Goal: Find specific page/section

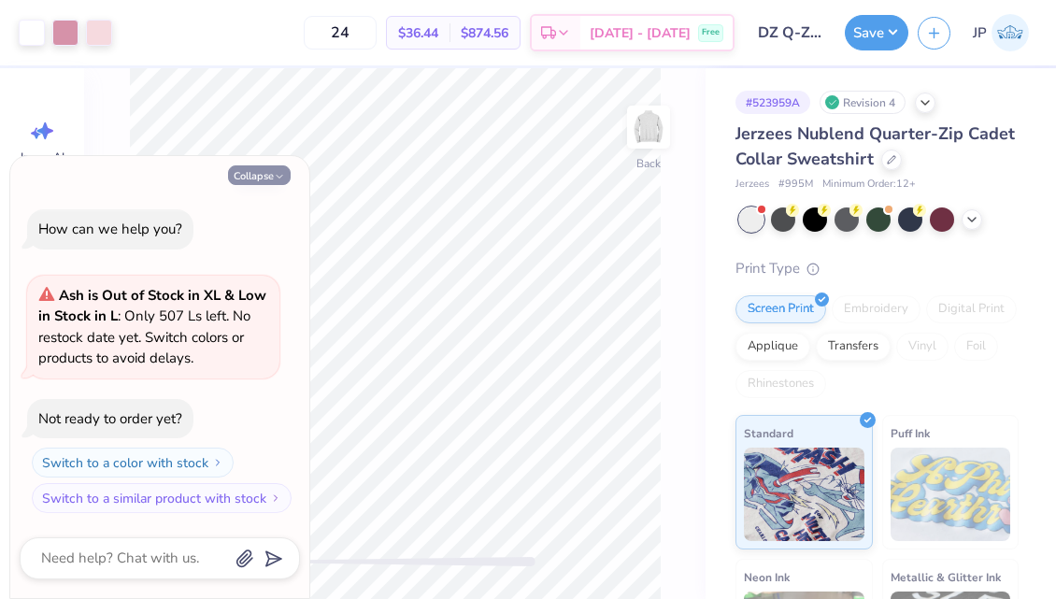
click at [274, 178] on icon "button" at bounding box center [279, 176] width 11 height 11
type textarea "x"
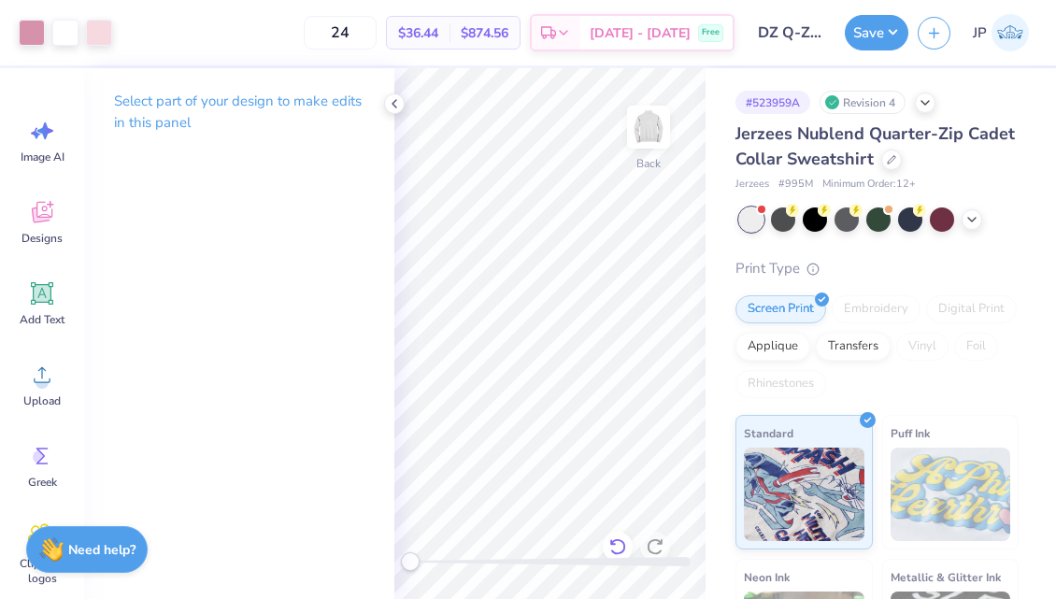
click at [617, 547] on icon at bounding box center [617, 546] width 19 height 19
click at [617, 544] on icon at bounding box center [617, 546] width 19 height 19
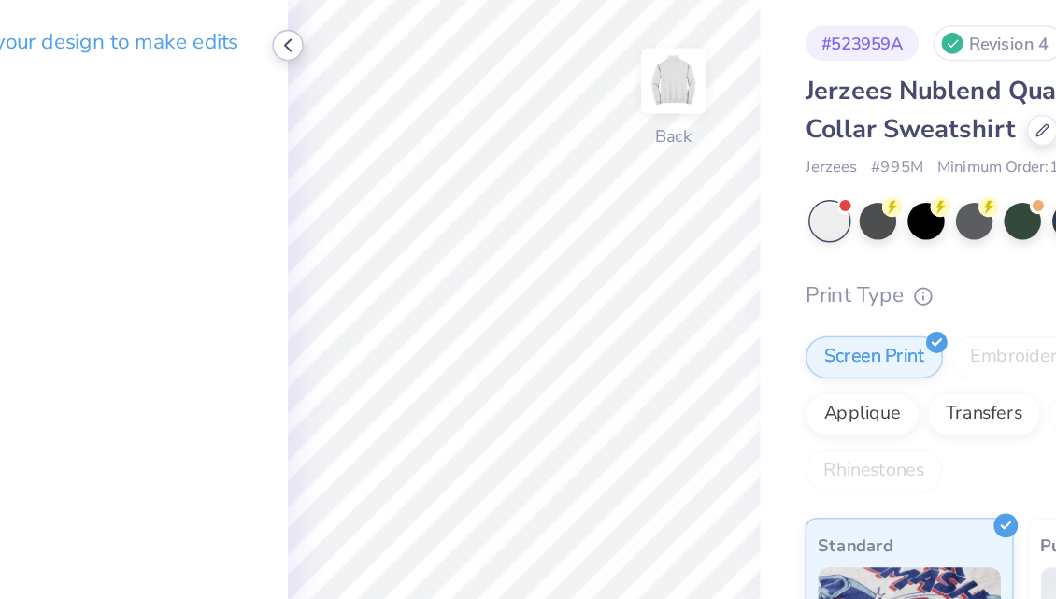
click at [395, 107] on polyline at bounding box center [395, 103] width 4 height 7
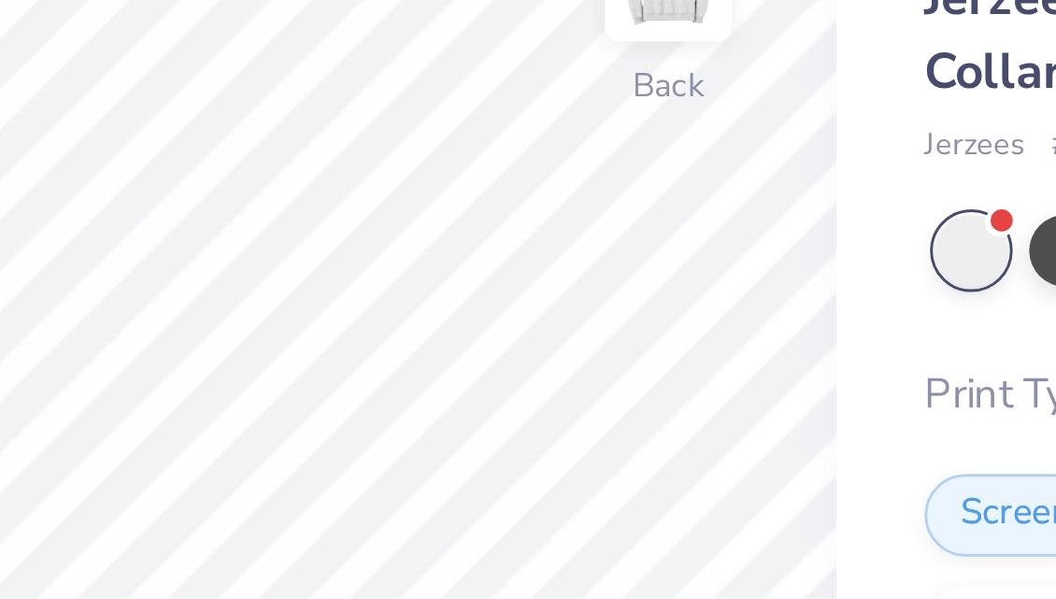
click at [720, 210] on div "# 523959A Revision 4 Jerzees Nublend Quarter-Zip Cadet Collar Sweatshirt Jerzee…" at bounding box center [881, 452] width 350 height 769
click at [723, 198] on div "# 523959A Revision 4 Jerzees Nublend Quarter-Zip Cadet Collar Sweatshirt Jerzee…" at bounding box center [881, 452] width 350 height 769
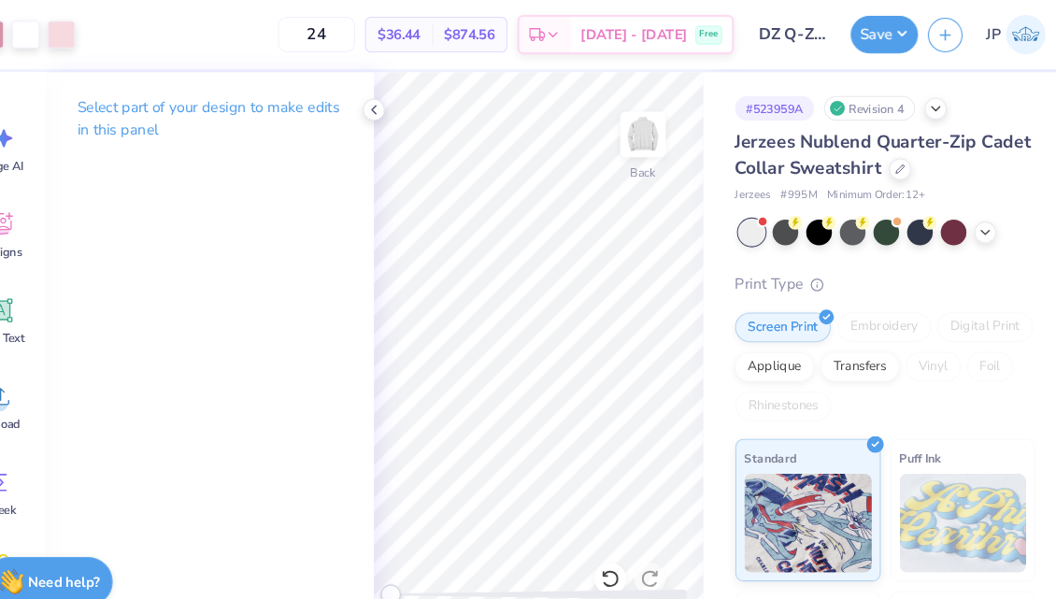
click at [617, 543] on icon at bounding box center [617, 546] width 19 height 19
click at [621, 537] on icon at bounding box center [617, 546] width 19 height 19
